Goal: Task Accomplishment & Management: Manage account settings

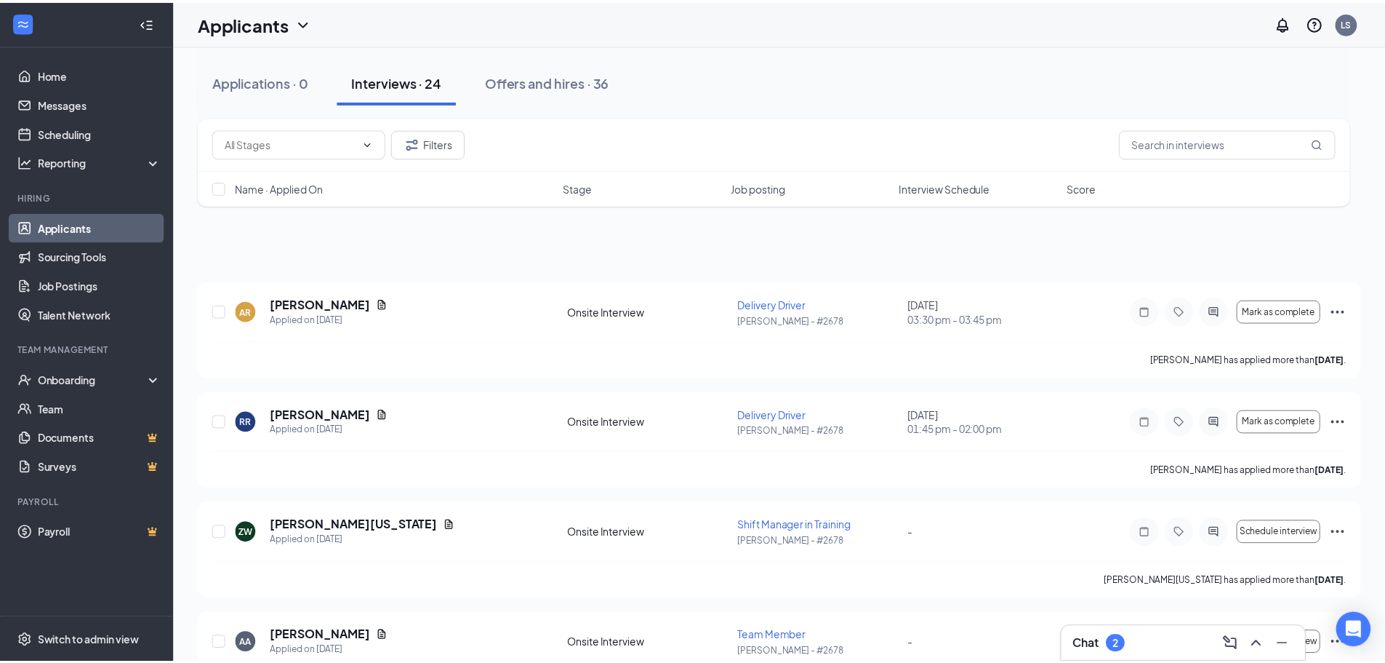
scroll to position [291, 0]
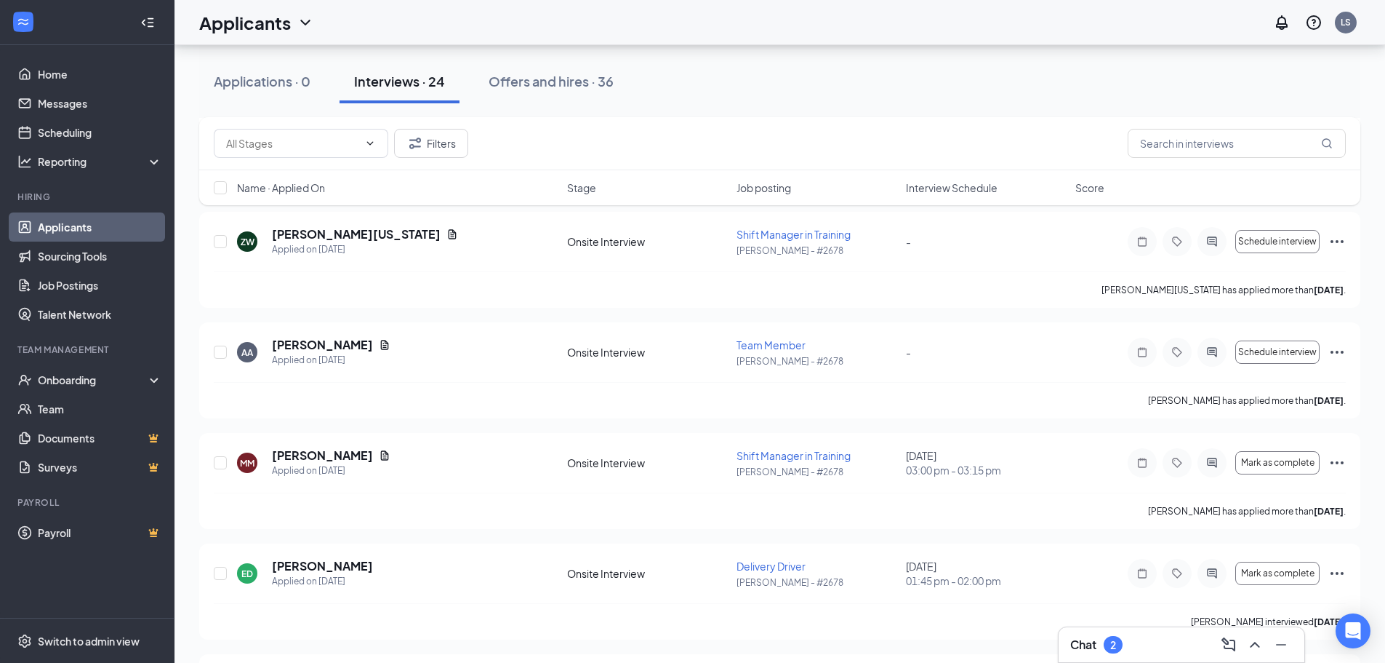
click at [953, 186] on span "Interview Schedule" at bounding box center [952, 187] width 92 height 15
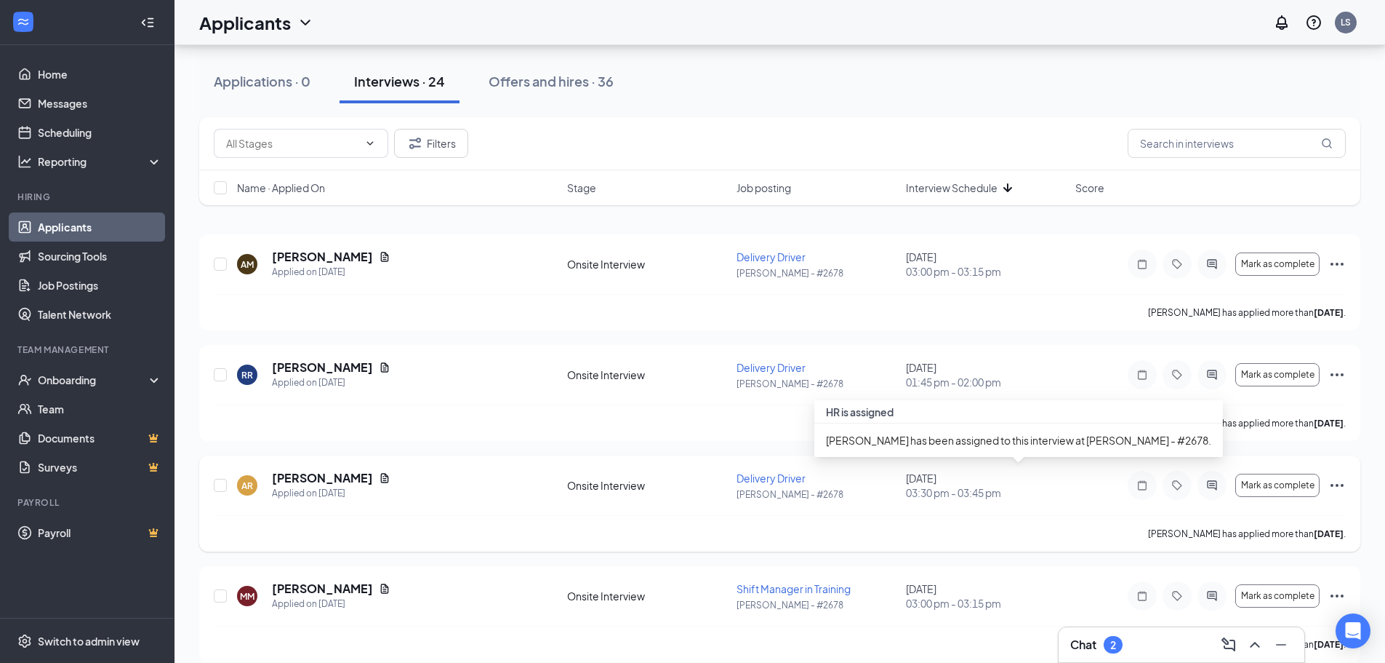
scroll to position [73, 0]
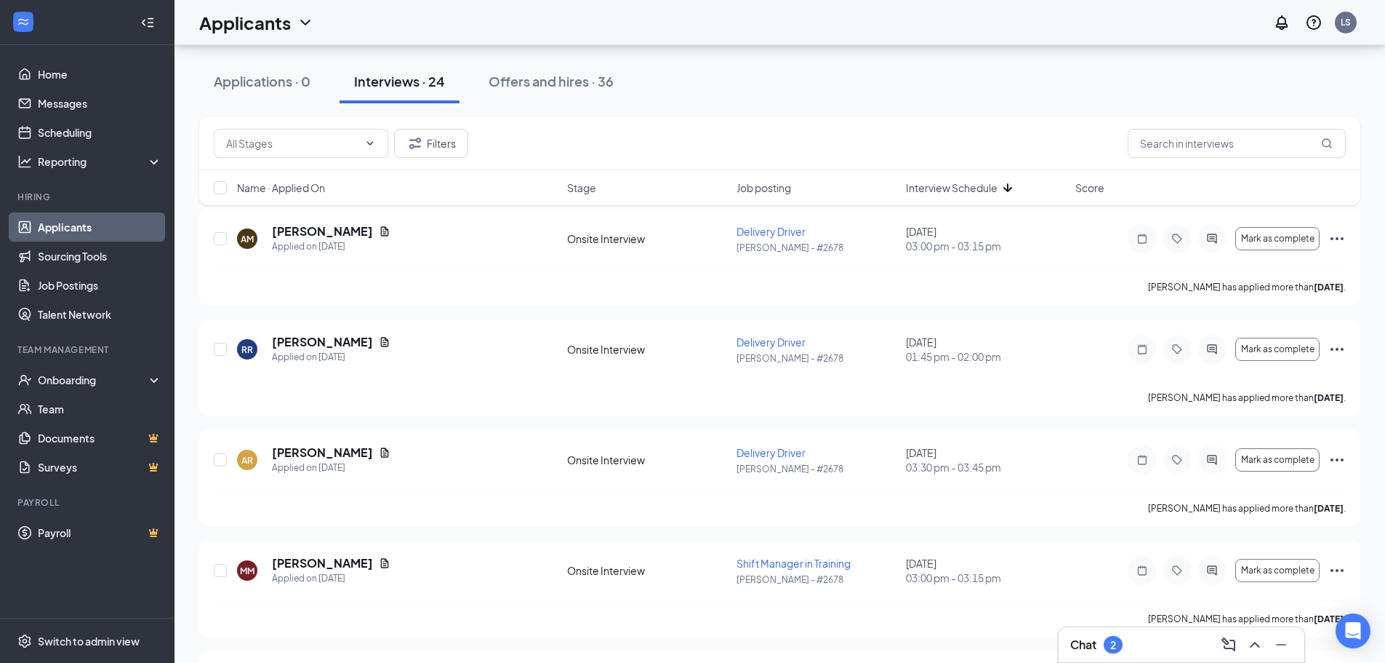
click at [1113, 649] on div "2" at bounding box center [1113, 645] width 6 height 12
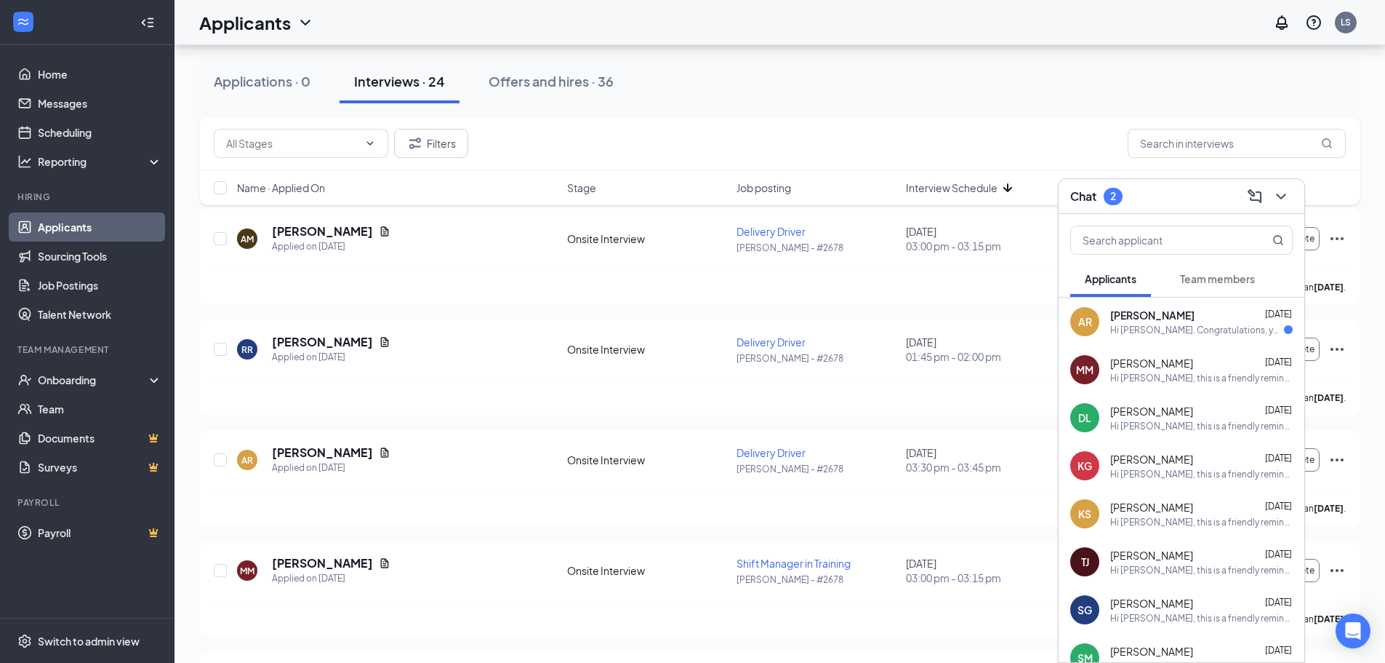
click at [1217, 332] on div "Hi [PERSON_NAME]. Congratulations, your onsite interview with [PERSON_NAME]'s f…" at bounding box center [1197, 330] width 174 height 12
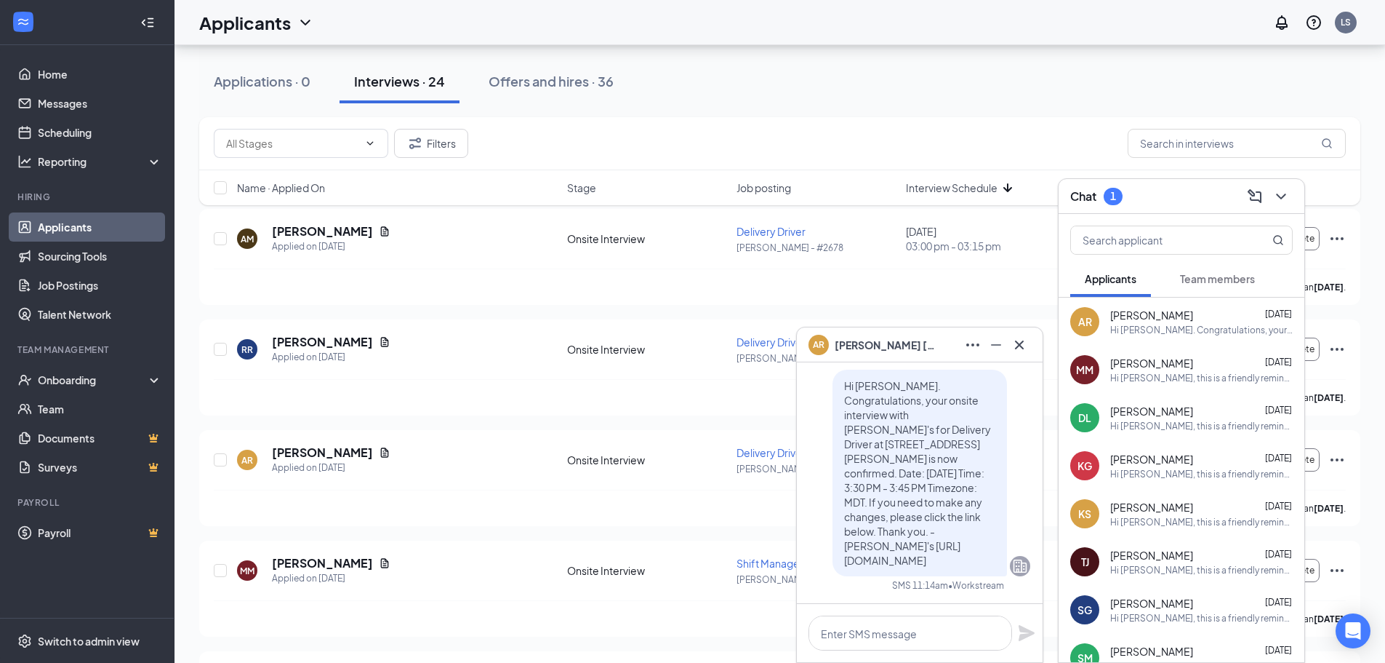
click at [1198, 197] on div "Chat 1" at bounding box center [1181, 196] width 223 height 23
click at [1285, 191] on icon "ChevronDown" at bounding box center [1281, 196] width 17 height 17
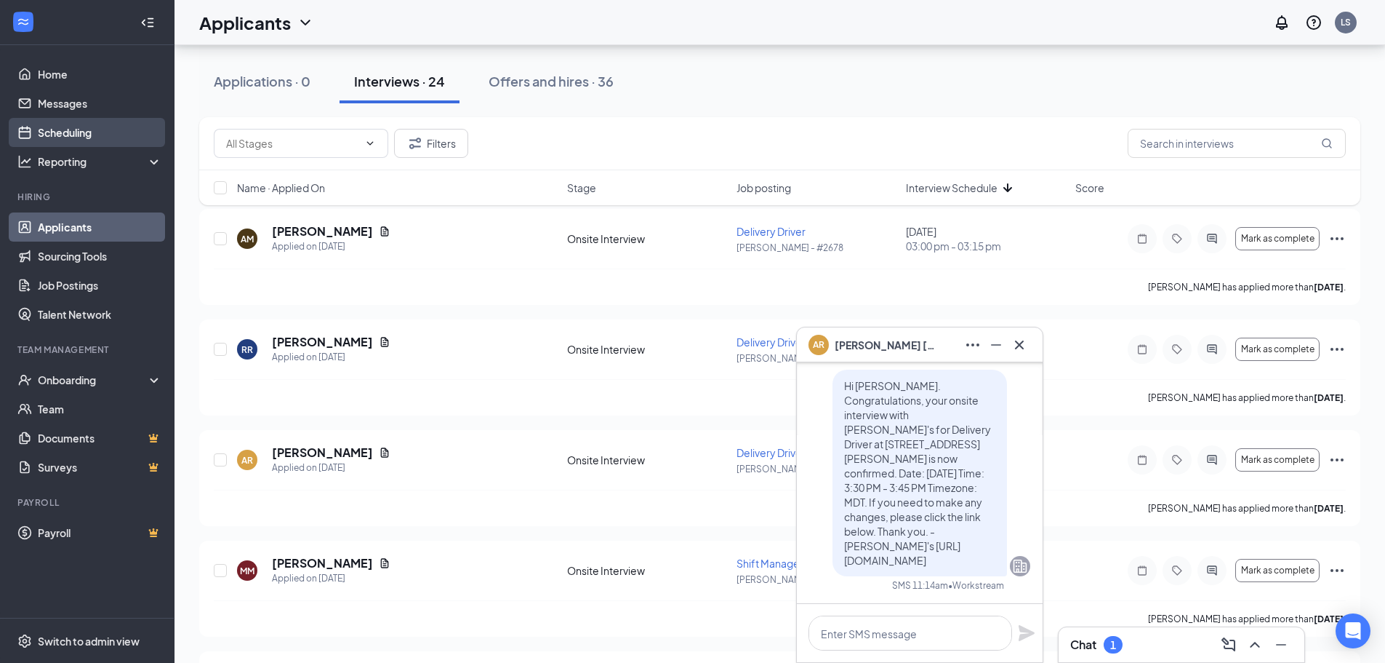
click at [90, 129] on link "Scheduling" at bounding box center [100, 132] width 124 height 29
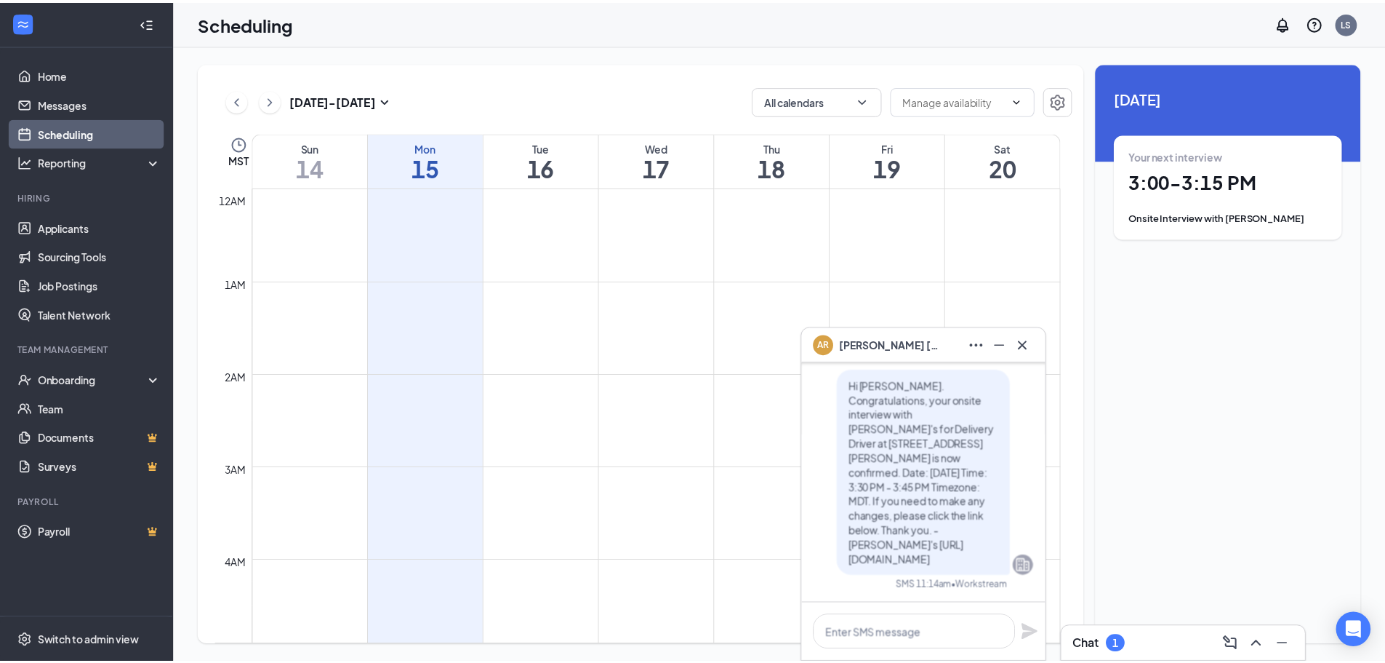
scroll to position [715, 0]
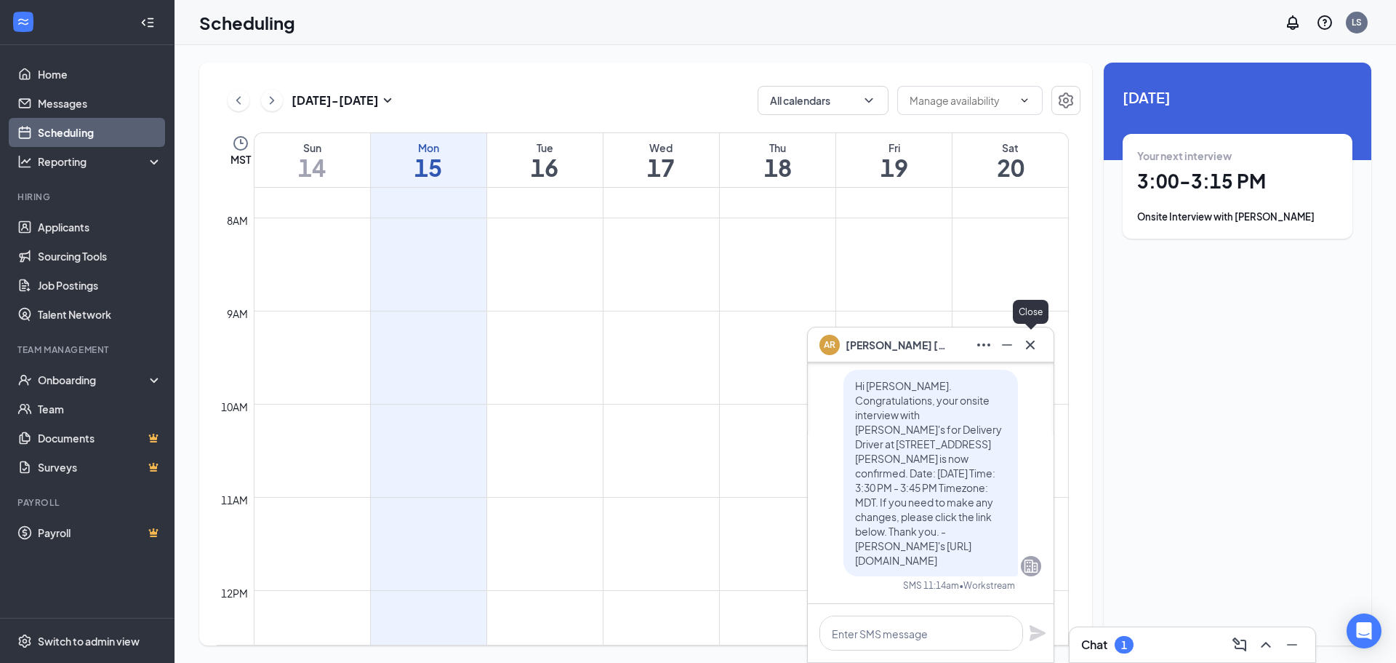
click at [1030, 336] on icon "Cross" at bounding box center [1030, 344] width 17 height 17
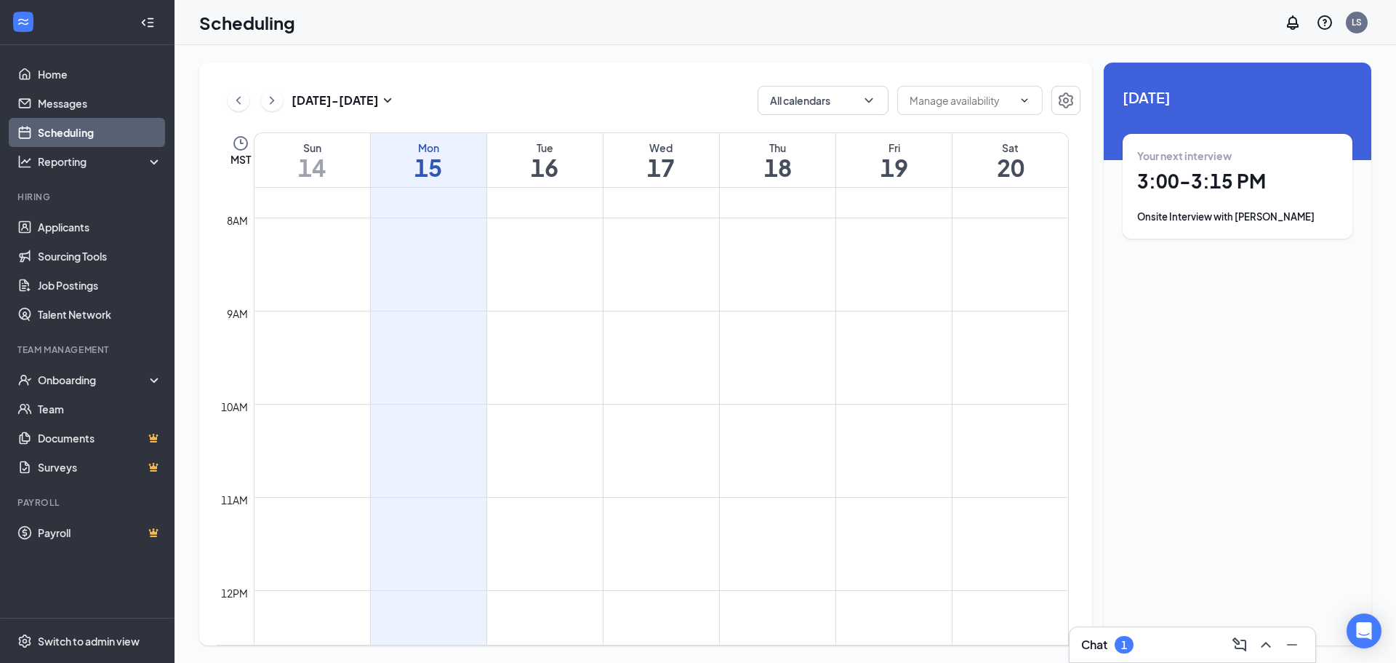
click at [1181, 40] on div "Scheduling LS" at bounding box center [786, 22] width 1222 height 45
click at [68, 228] on link "Applicants" at bounding box center [100, 226] width 124 height 29
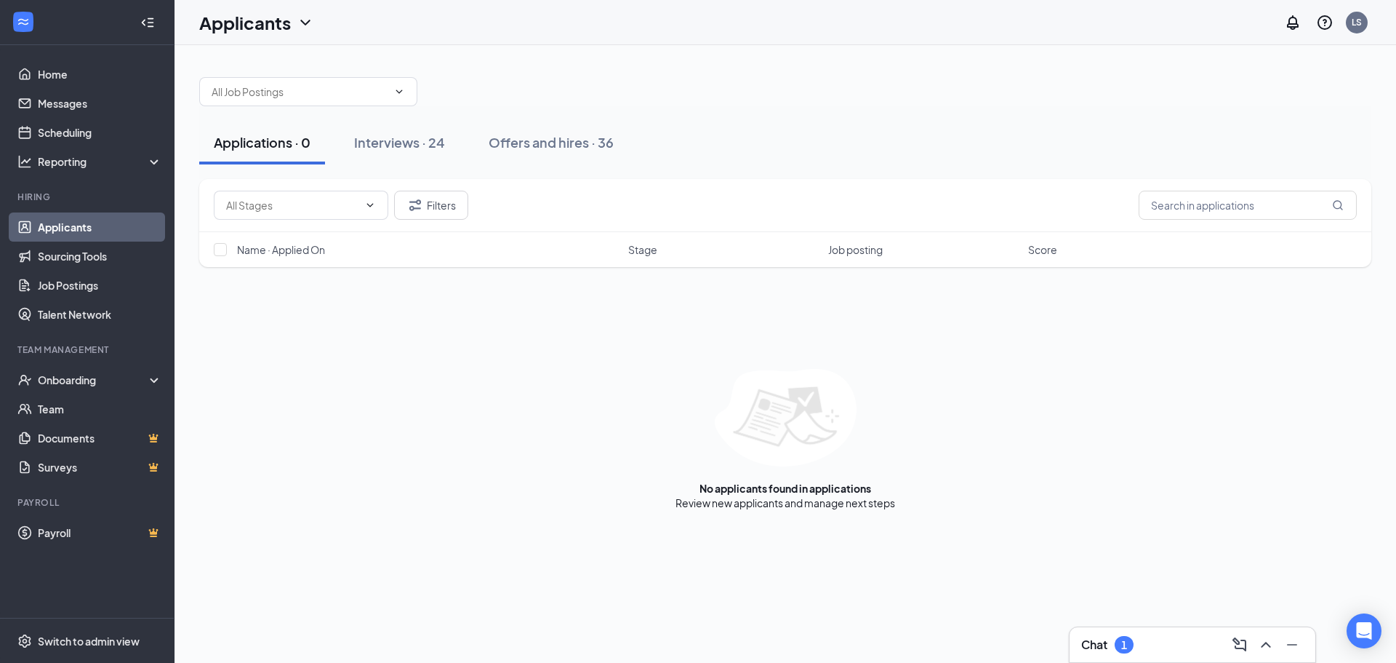
drag, startPoint x: 427, startPoint y: 143, endPoint x: 471, endPoint y: 174, distance: 53.9
click at [425, 143] on div "Interviews · 24" at bounding box center [399, 142] width 91 height 18
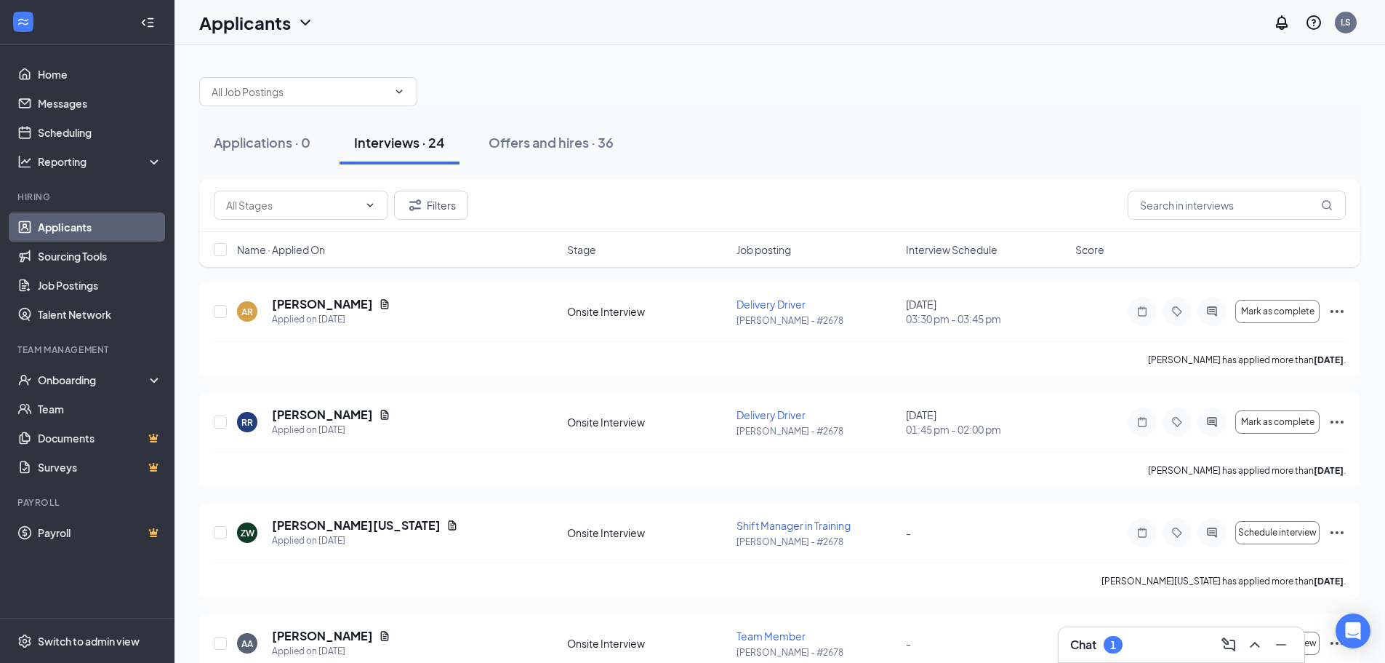
click at [951, 255] on span "Interview Schedule" at bounding box center [952, 249] width 92 height 15
